Goal: Check status: Check status

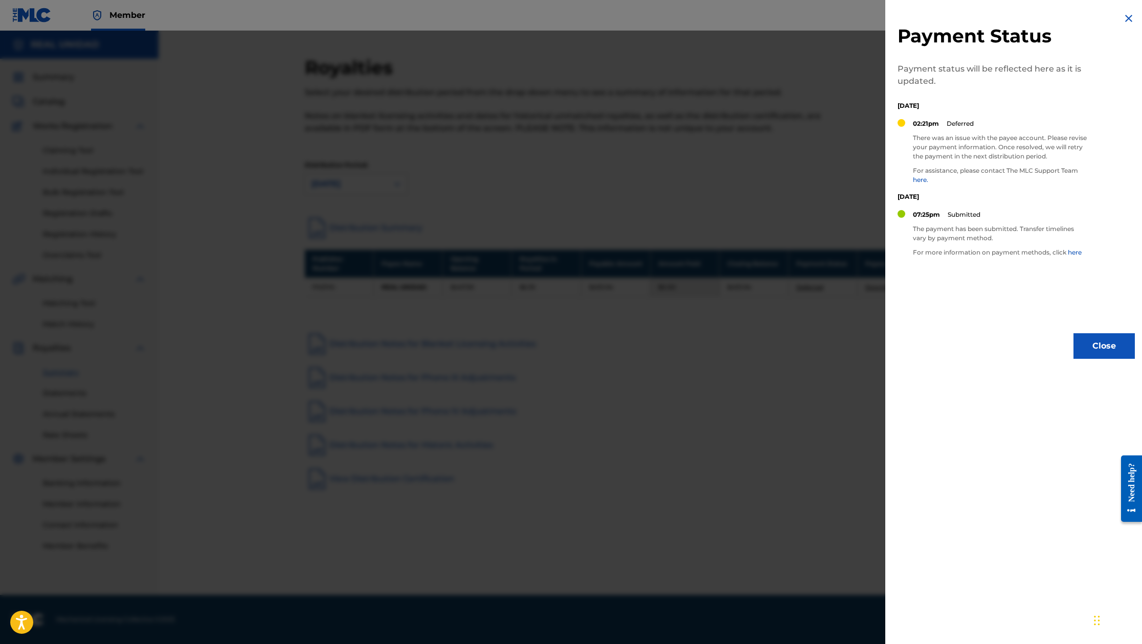
click at [825, 99] on div at bounding box center [571, 353] width 1142 height 644
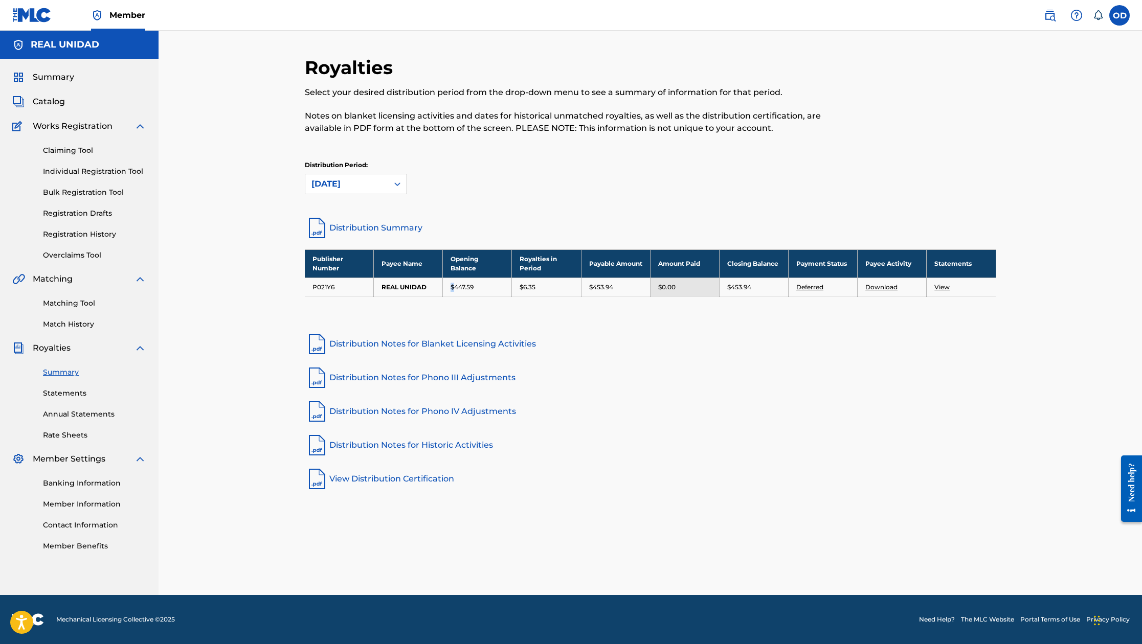
scroll to position [0, 1]
drag, startPoint x: 453, startPoint y: 288, endPoint x: 478, endPoint y: 287, distance: 25.1
click at [479, 287] on div "$447.59" at bounding box center [477, 287] width 53 height 9
drag, startPoint x: 592, startPoint y: 260, endPoint x: 609, endPoint y: 269, distance: 19.7
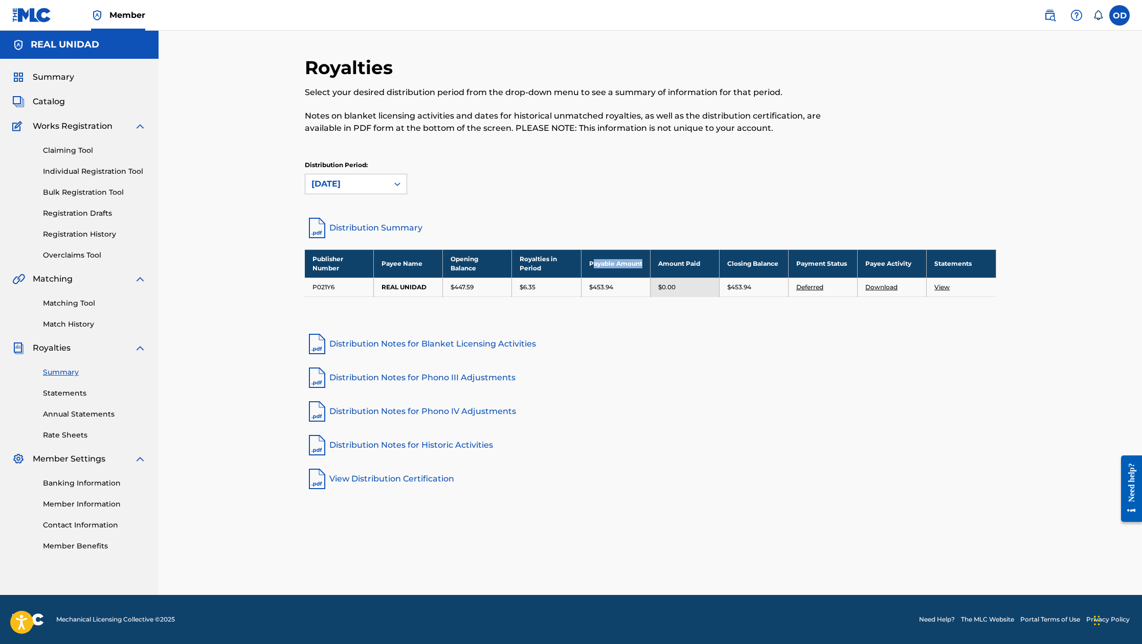
click at [614, 272] on th "Payable Amount" at bounding box center [615, 264] width 69 height 28
click at [592, 260] on th "Payable Amount" at bounding box center [615, 264] width 69 height 28
drag, startPoint x: 592, startPoint y: 260, endPoint x: 620, endPoint y: 275, distance: 31.8
click at [622, 276] on th "Payable Amount" at bounding box center [615, 264] width 69 height 28
click at [620, 275] on th "Payable Amount" at bounding box center [615, 264] width 69 height 28
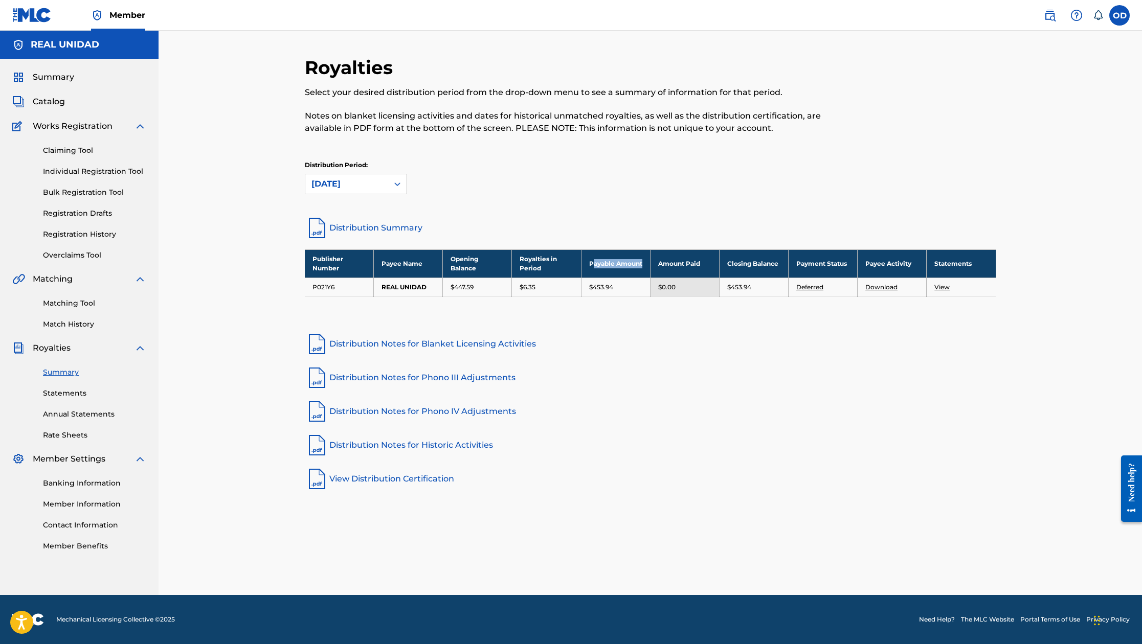
drag, startPoint x: 615, startPoint y: 271, endPoint x: 591, endPoint y: 260, distance: 26.1
click at [591, 260] on th "Payable Amount" at bounding box center [615, 264] width 69 height 28
click at [92, 48] on h5 "REAL UNIDAD" at bounding box center [65, 45] width 69 height 12
click at [76, 80] on div "Summary" at bounding box center [79, 77] width 134 height 12
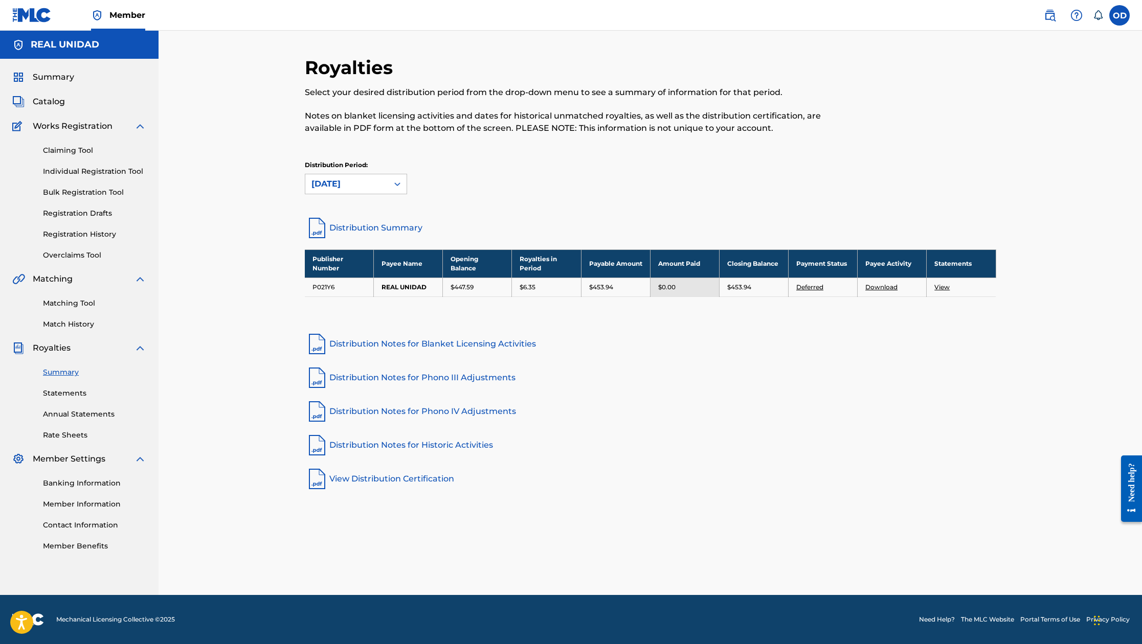
click at [48, 77] on span "Summary" at bounding box center [53, 77] width 41 height 12
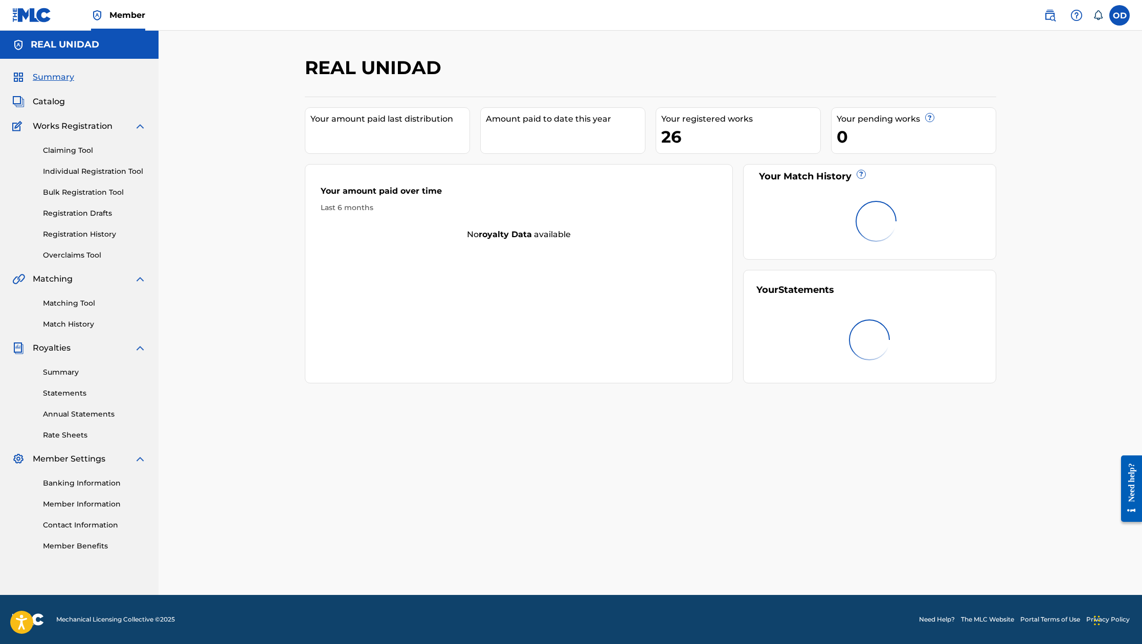
scroll to position [1, 3]
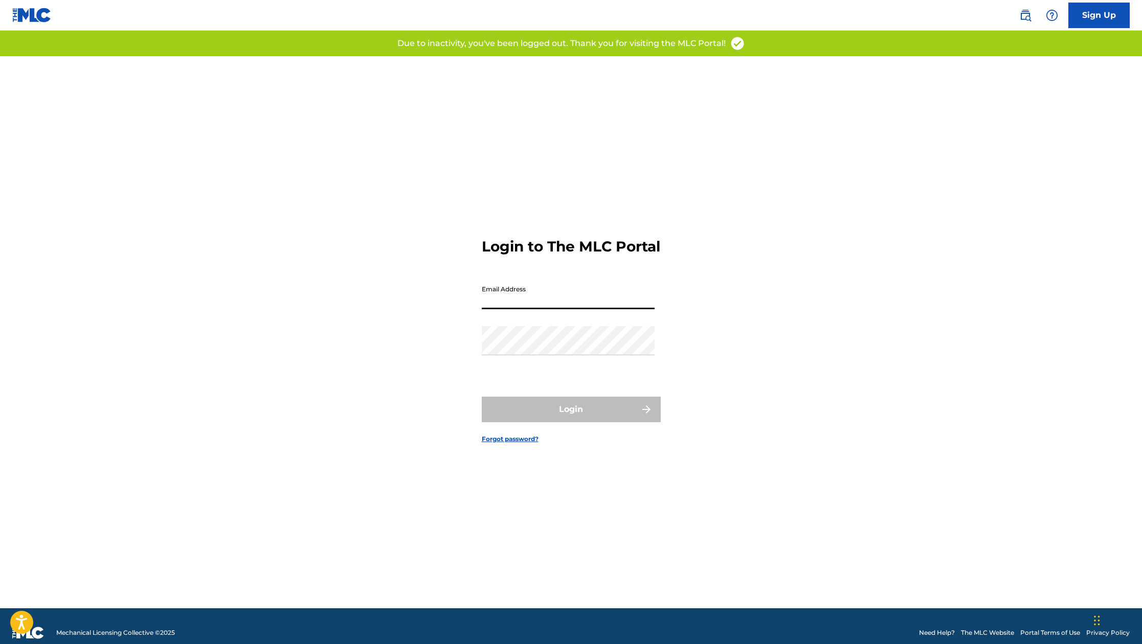
type input "[EMAIL_ADDRESS][DOMAIN_NAME]"
click at [571, 418] on button "Login" at bounding box center [571, 410] width 179 height 26
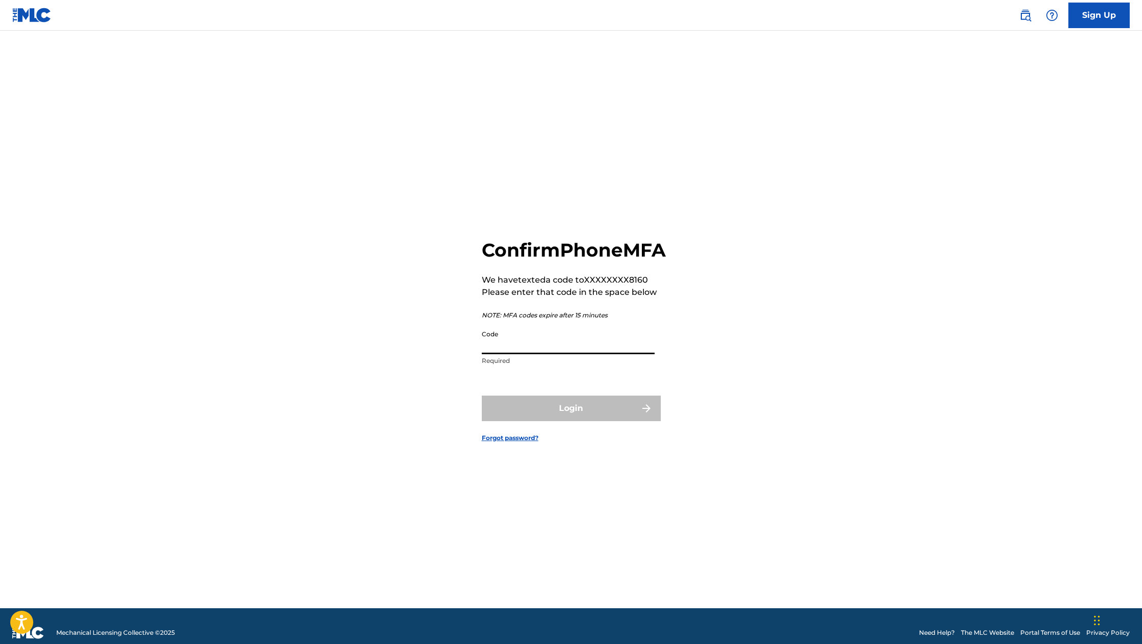
click at [596, 354] on input "Code" at bounding box center [568, 339] width 173 height 29
paste input "https://www.homedepot.com/p/HARDWOOD-REFLECTIONS-Solid-Wood-Butcher-Block-Shelf…"
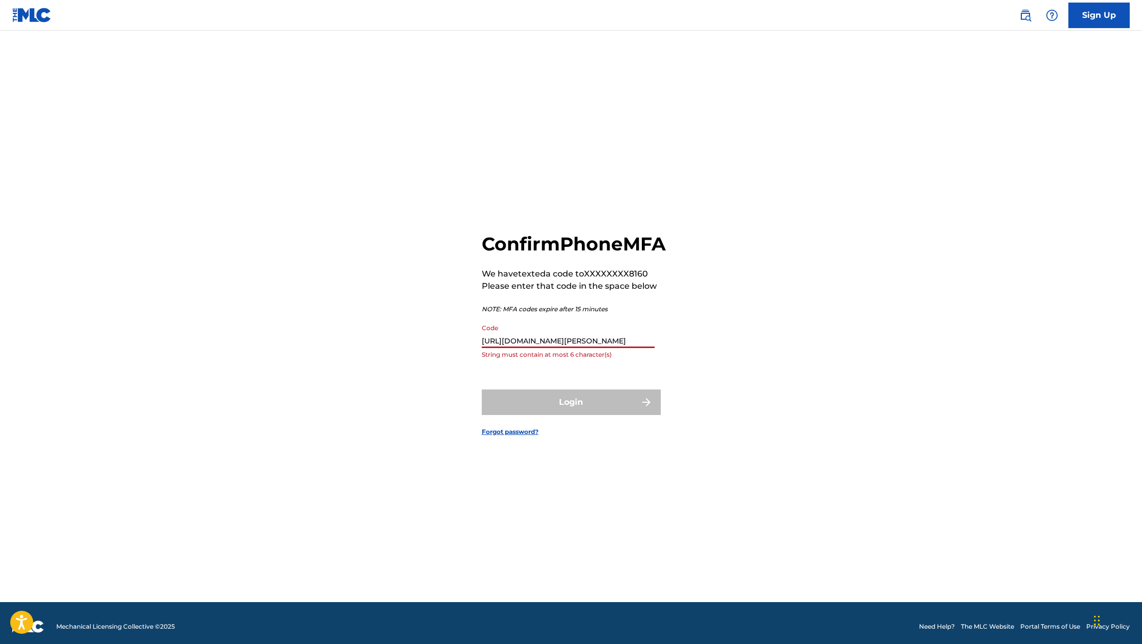
scroll to position [8, 0]
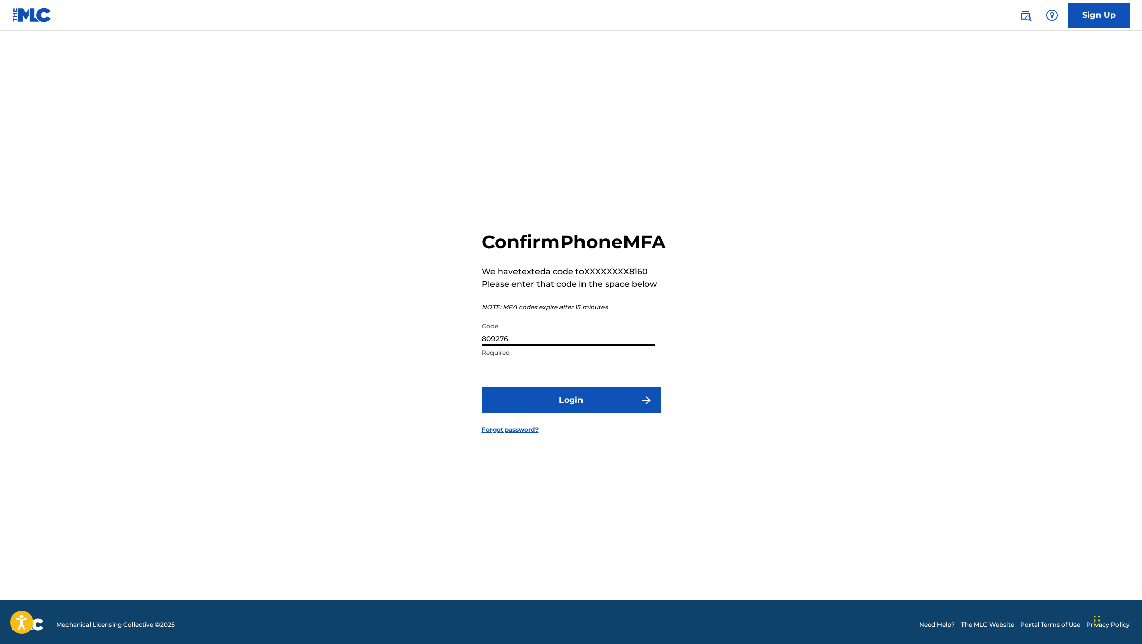
type input "809276"
click at [625, 410] on button "Login" at bounding box center [571, 401] width 179 height 26
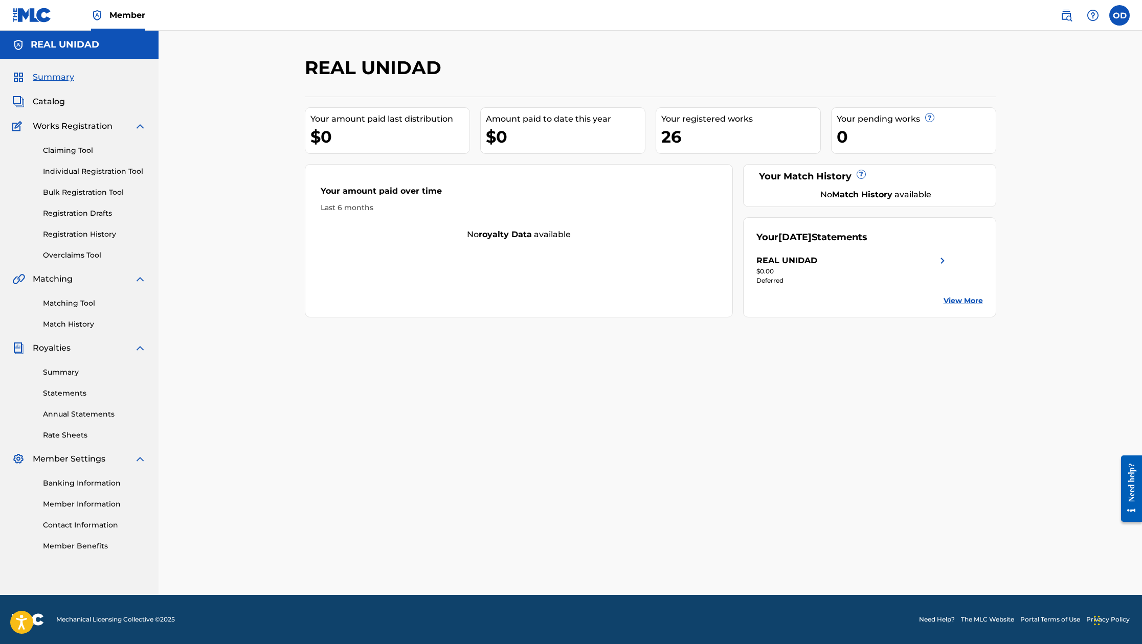
click at [533, 129] on div "$0" at bounding box center [565, 136] width 159 height 23
